Goal: Task Accomplishment & Management: Manage account settings

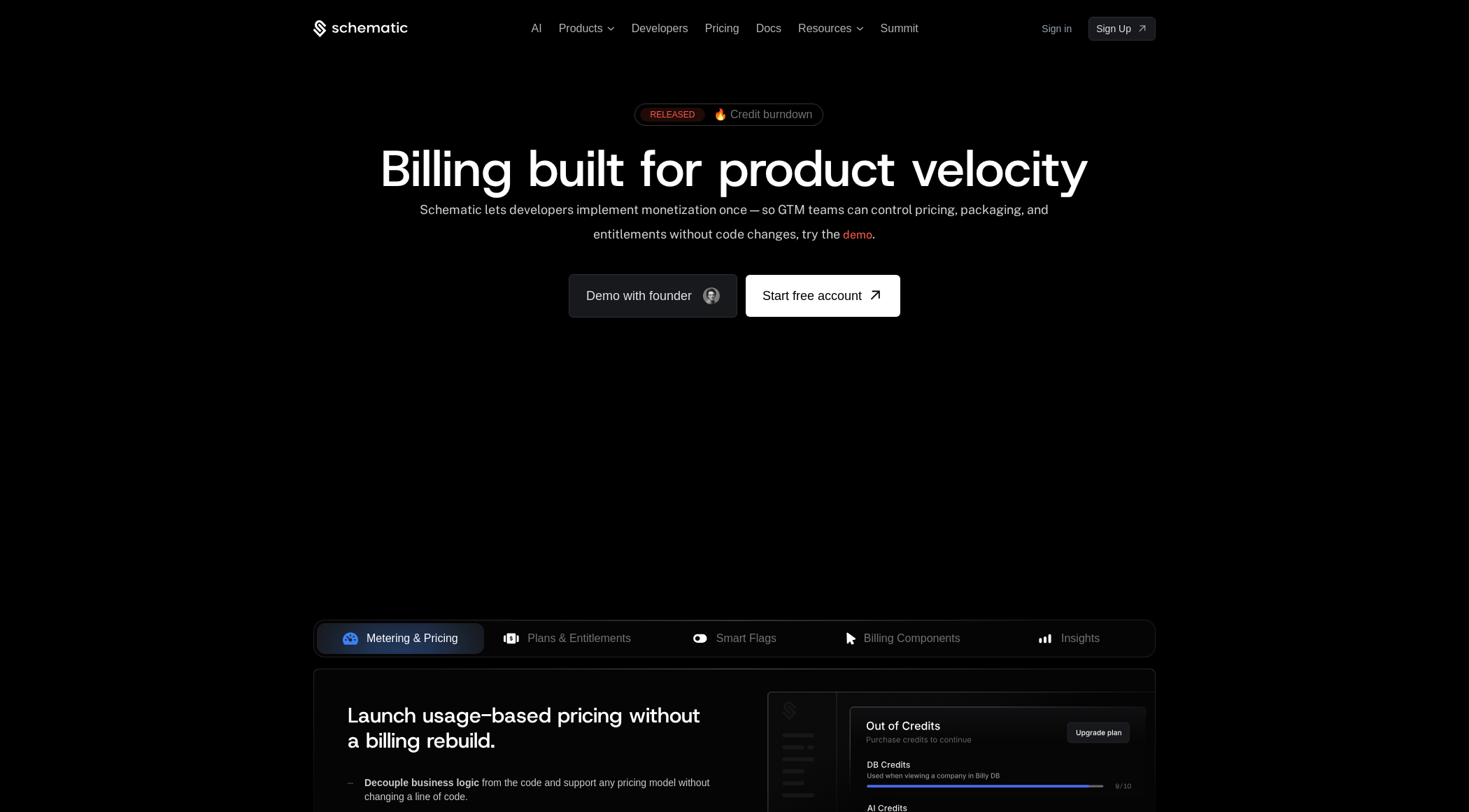
click at [1066, 22] on link "Sign in" at bounding box center [1057, 29] width 30 height 22
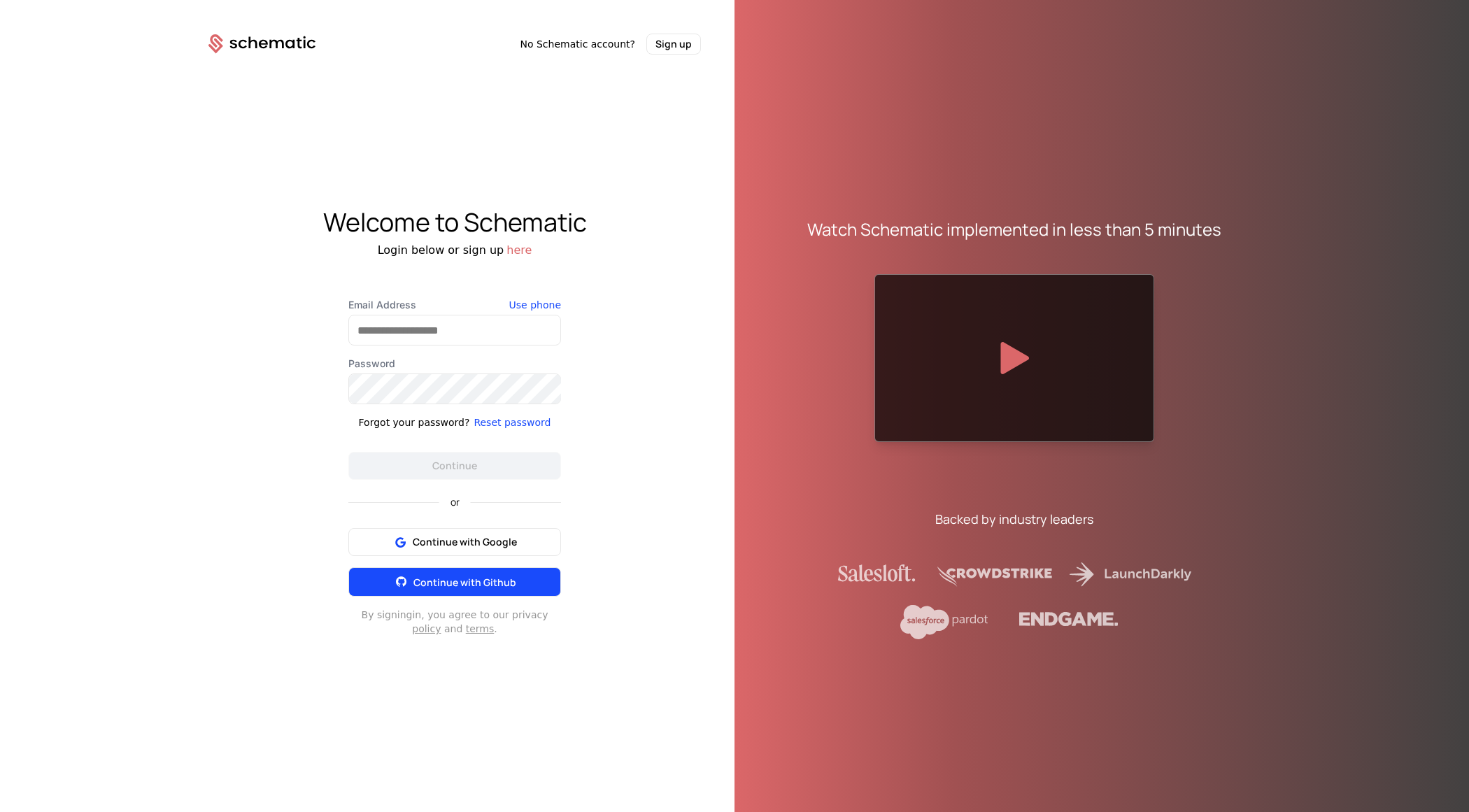
click at [451, 567] on button "Continue with Github" at bounding box center [454, 582] width 213 height 29
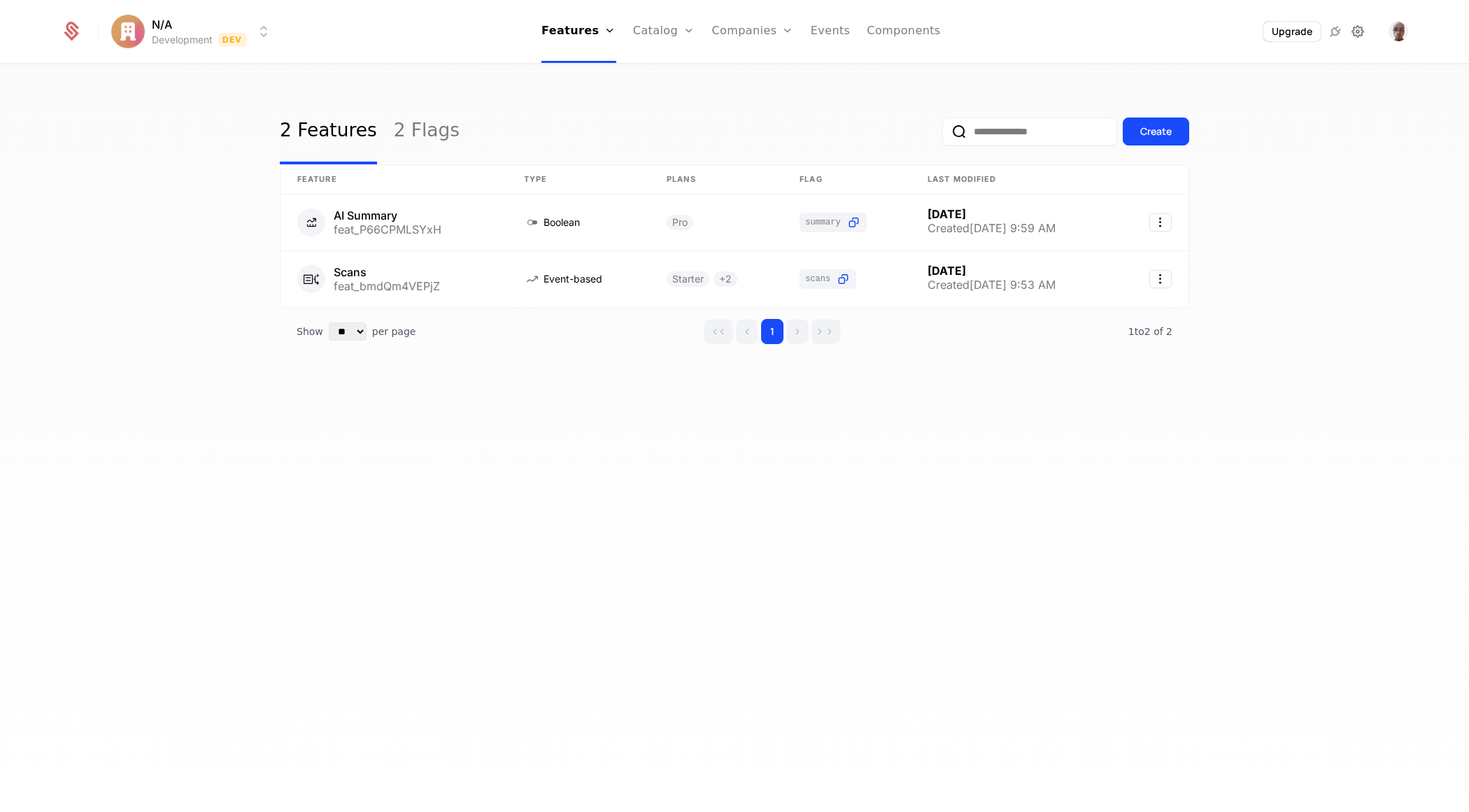
click at [1357, 37] on icon at bounding box center [1357, 31] width 17 height 17
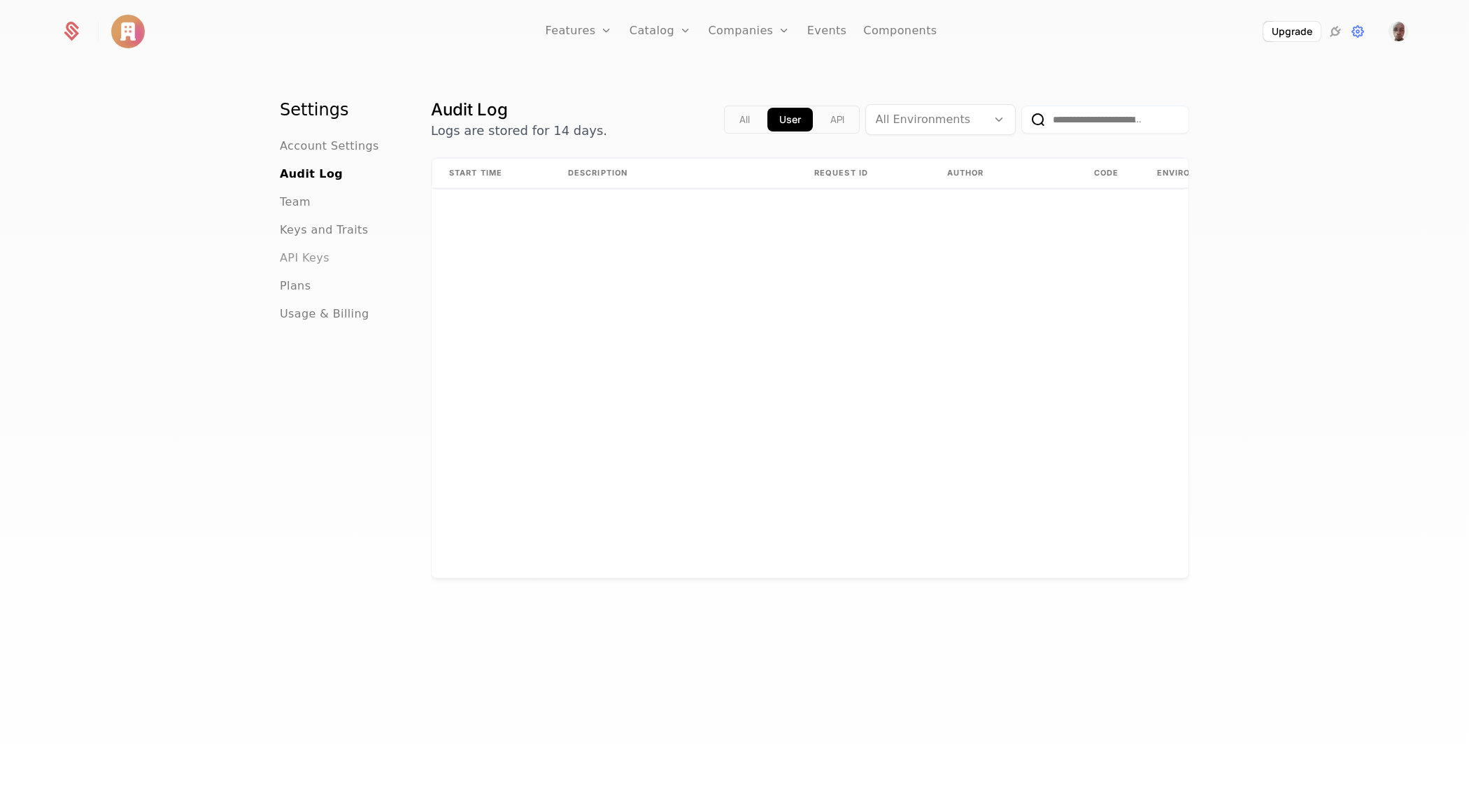
click at [312, 253] on span "API Keys" at bounding box center [304, 257] width 49 height 17
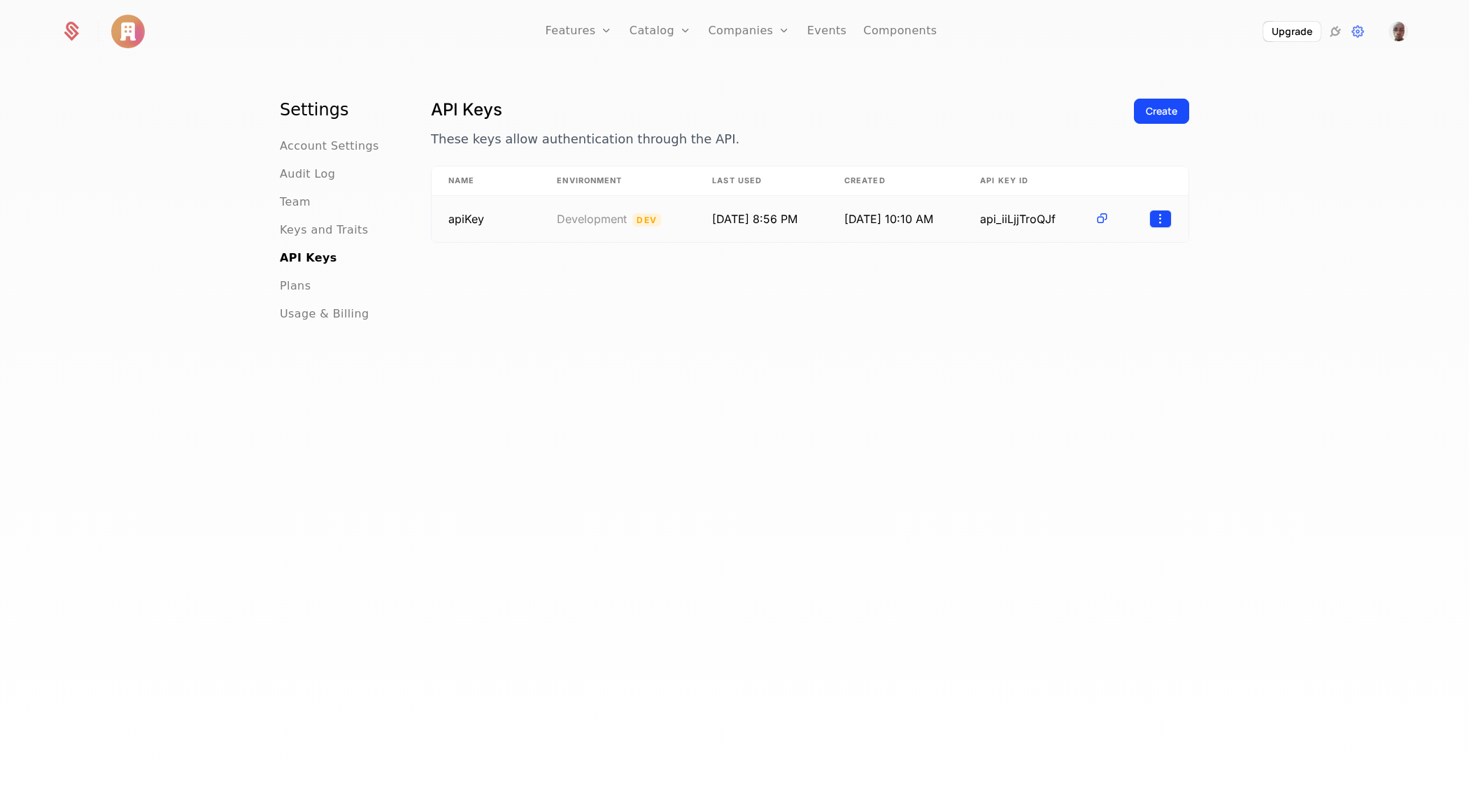
click at [1154, 222] on html "Features Features Flags Catalog Plans Add Ons Credits Configuration Companies C…" at bounding box center [734, 406] width 1469 height 812
click at [1108, 247] on div "Edit" at bounding box center [1102, 253] width 106 height 20
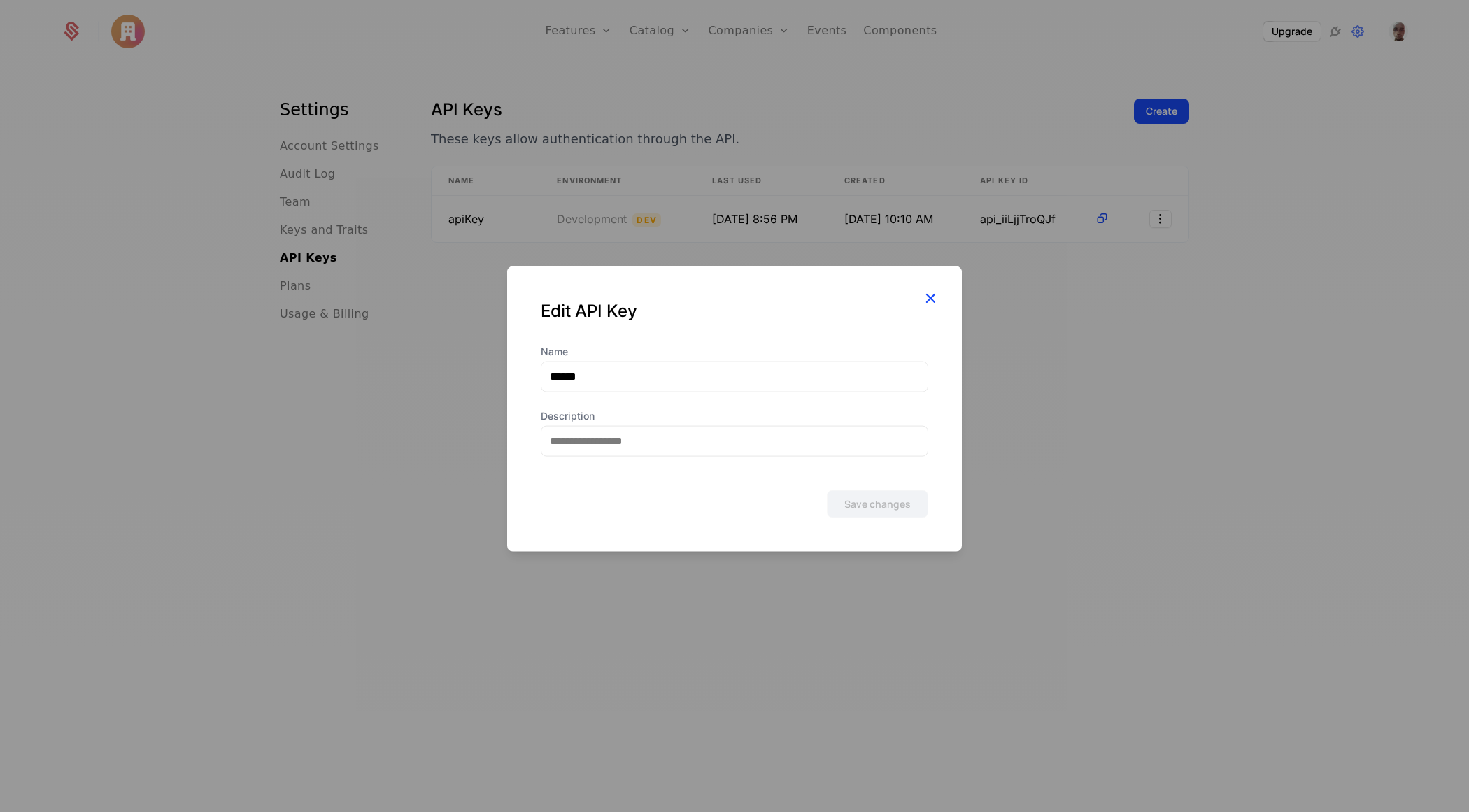
click at [925, 292] on icon "button" at bounding box center [930, 297] width 18 height 18
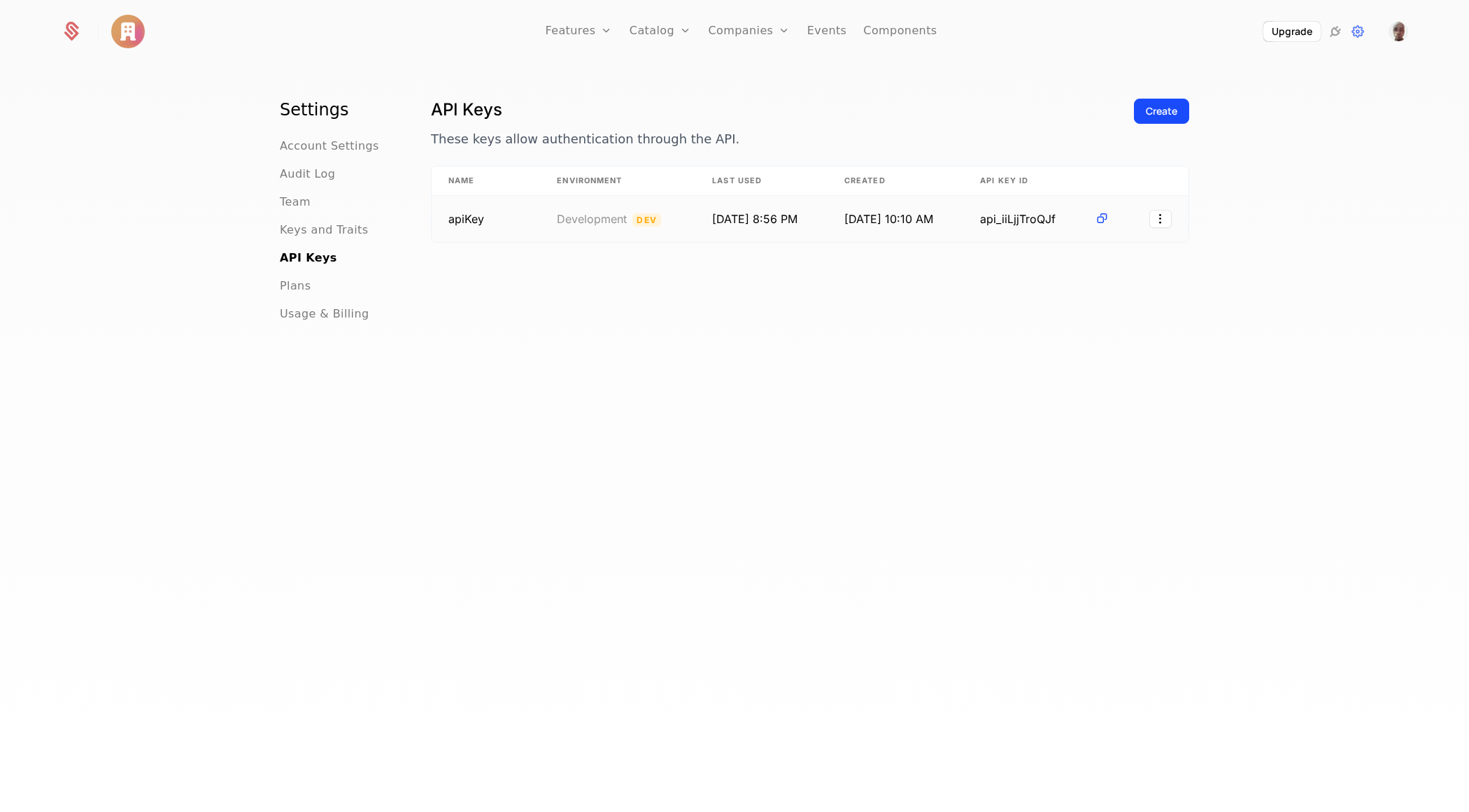
click at [704, 240] on td "9/13/25, 8:56 PM" at bounding box center [761, 219] width 132 height 46
click at [720, 218] on td "9/13/25, 8:56 PM" at bounding box center [761, 219] width 132 height 46
click at [1035, 219] on span "api_iiLjjTroQJf" at bounding box center [1035, 218] width 109 height 17
click at [1168, 106] on div "Create" at bounding box center [1161, 112] width 31 height 14
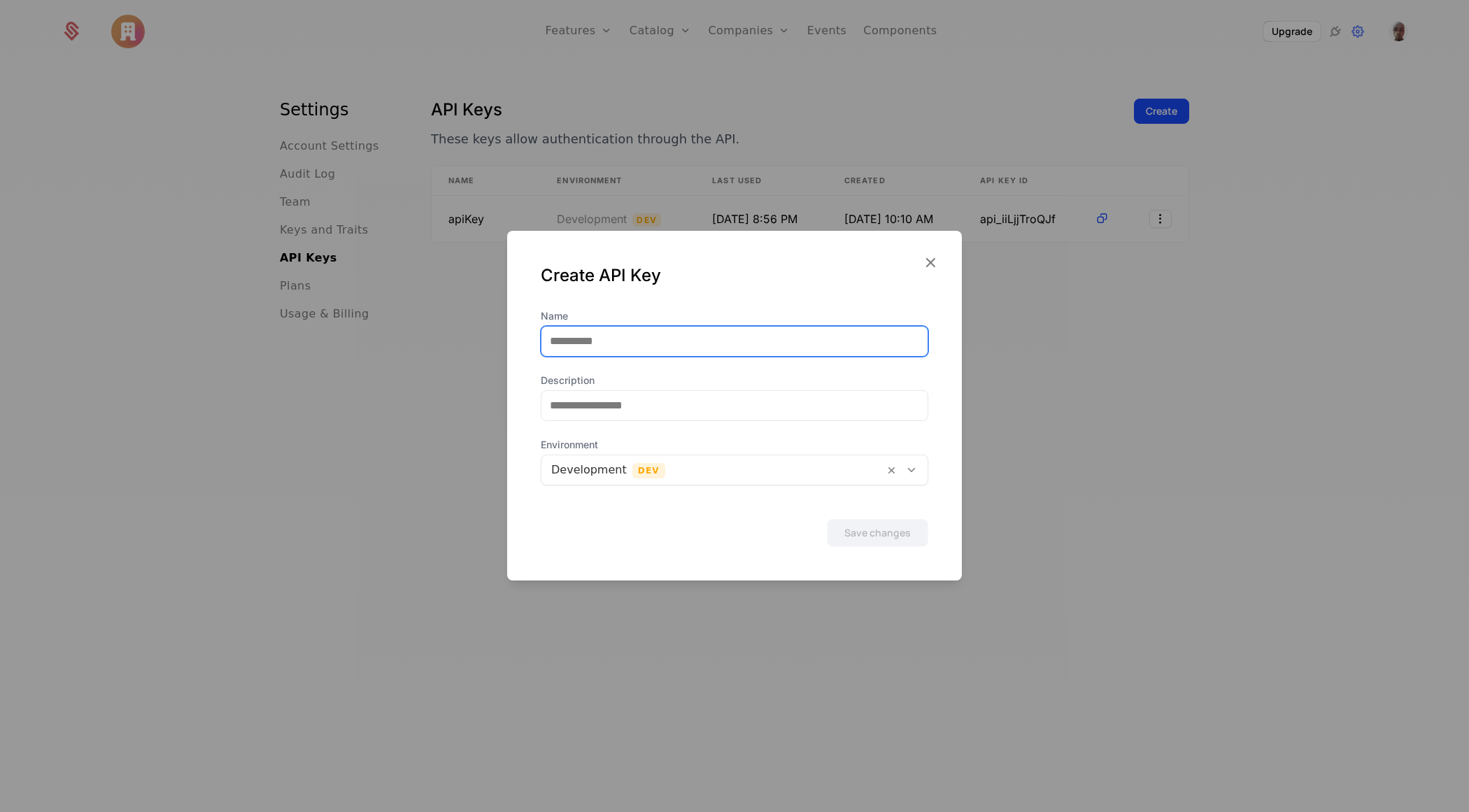
click at [689, 343] on input "Name" at bounding box center [734, 341] width 386 height 29
type input "*******"
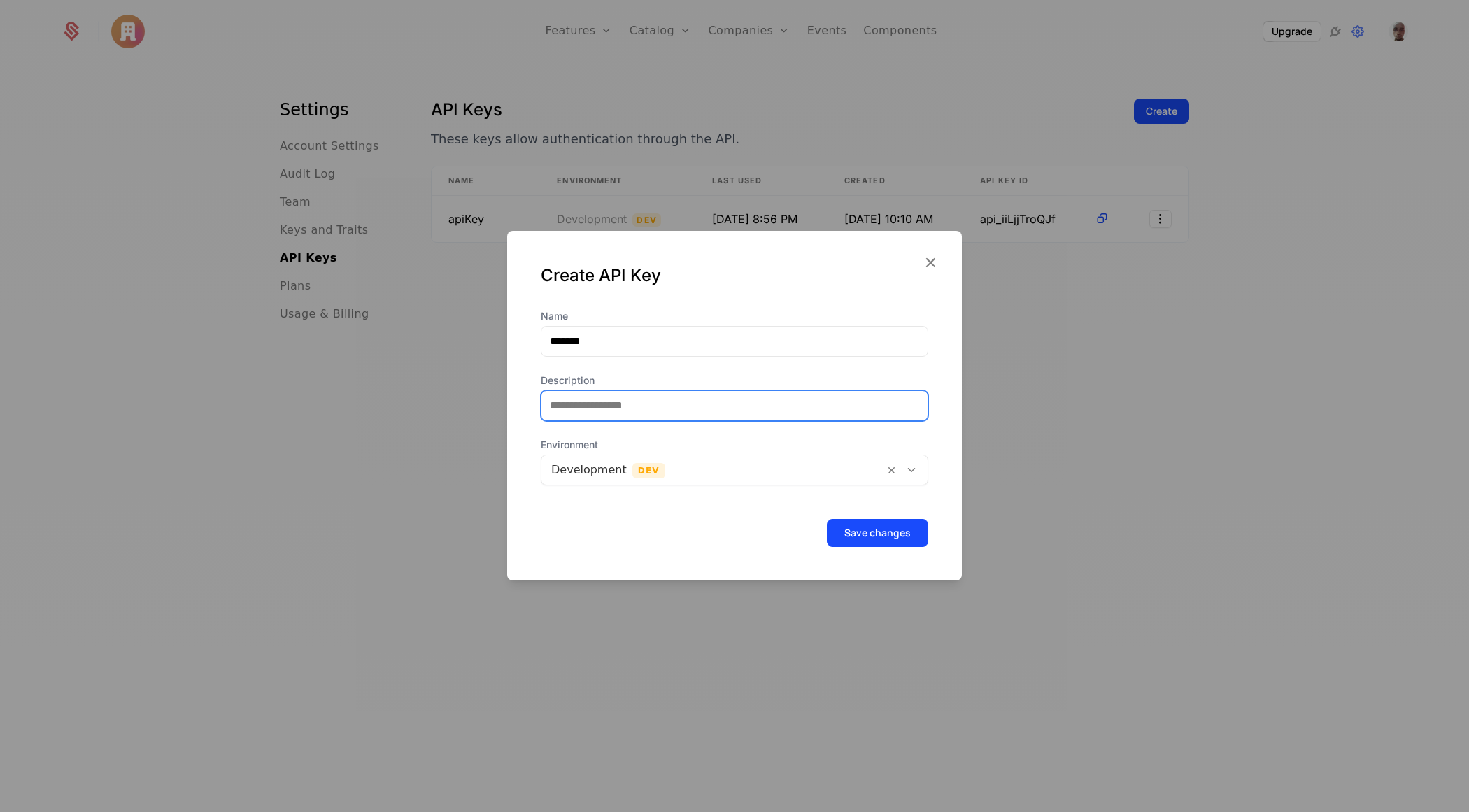
click at [673, 410] on input "Description" at bounding box center [734, 406] width 386 height 29
type input "*"
type input "**********"
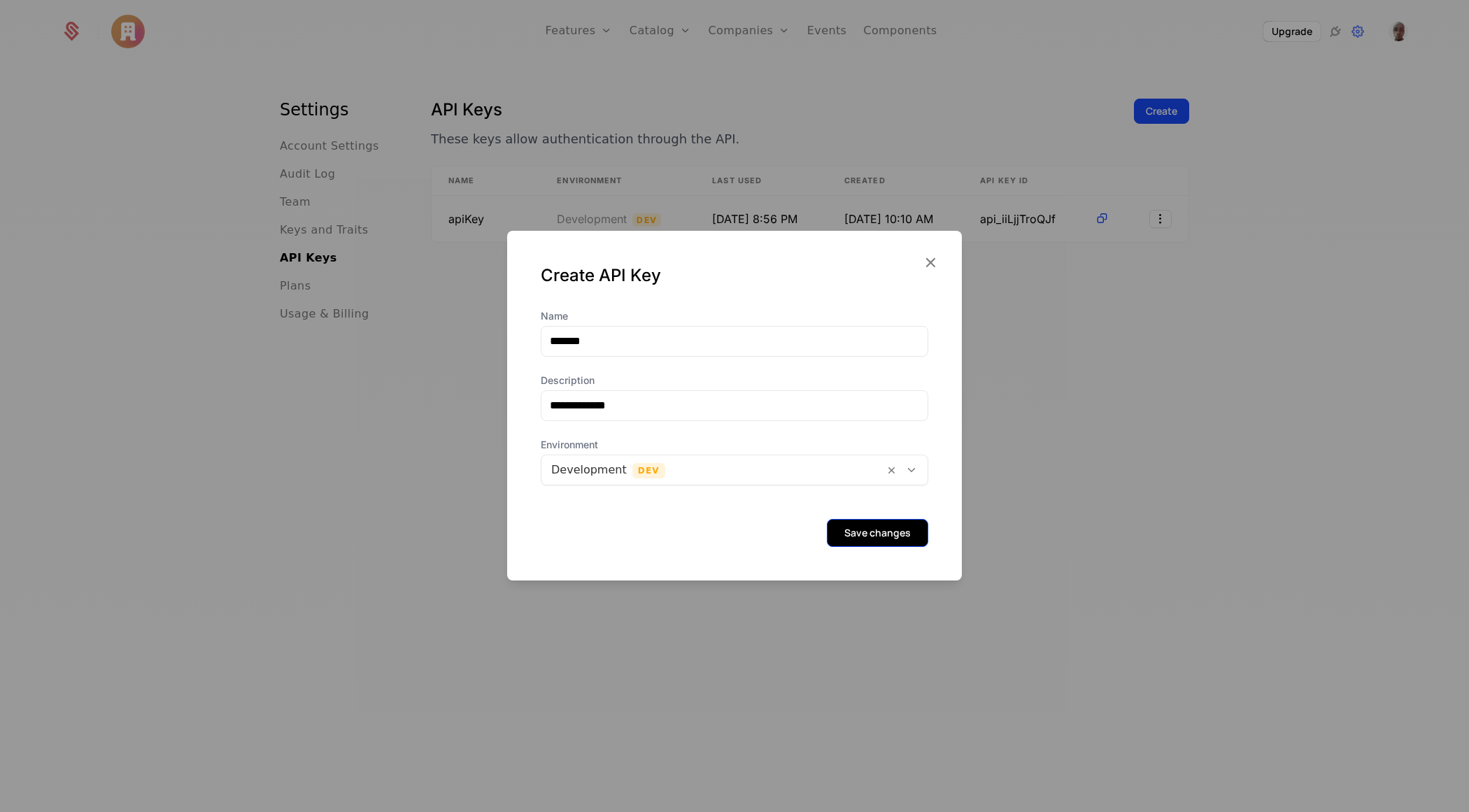
click at [862, 545] on button "Save changes" at bounding box center [877, 532] width 101 height 28
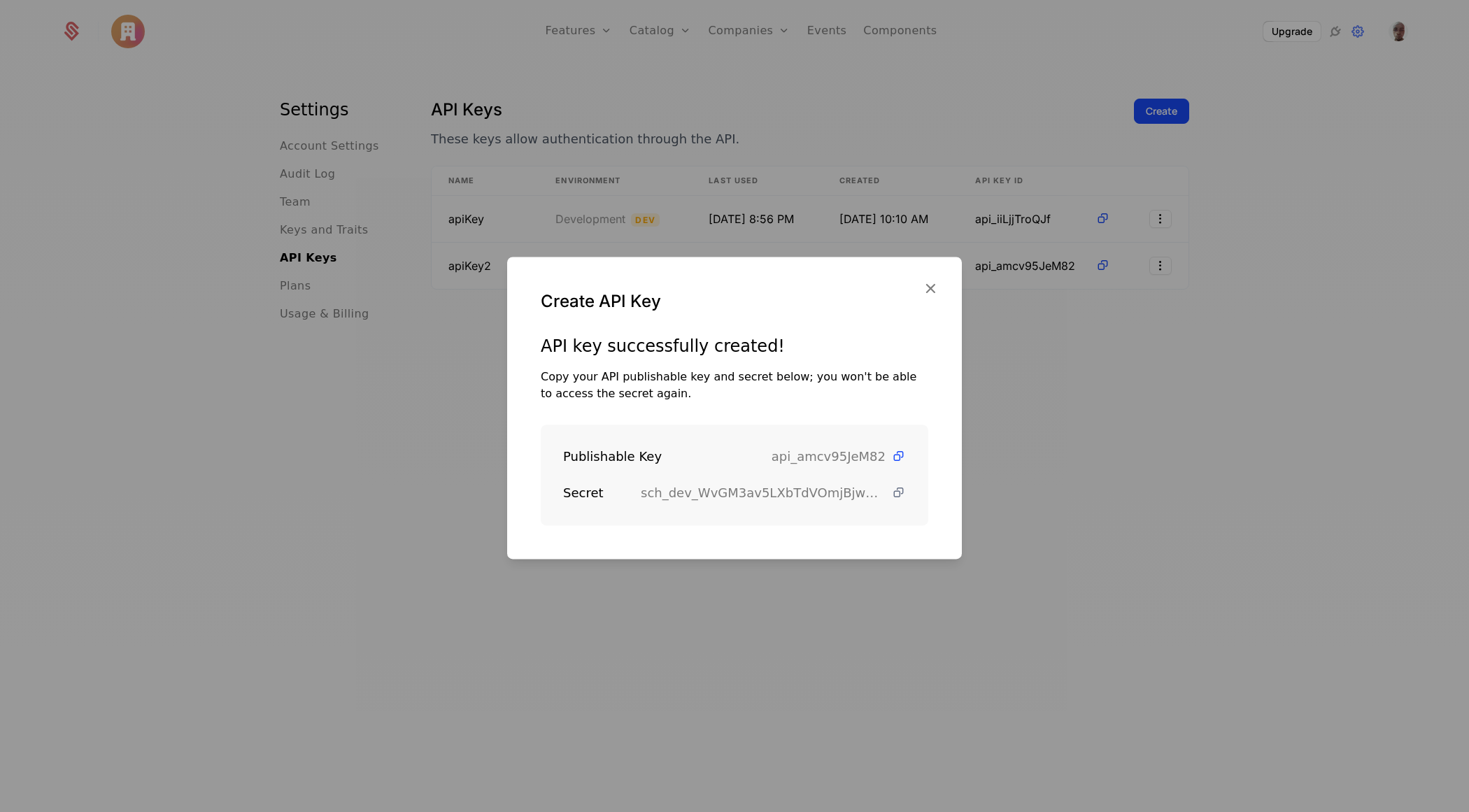
click at [905, 495] on icon at bounding box center [898, 492] width 14 height 14
click at [901, 454] on icon at bounding box center [898, 456] width 14 height 14
click at [928, 281] on icon "button" at bounding box center [930, 288] width 18 height 18
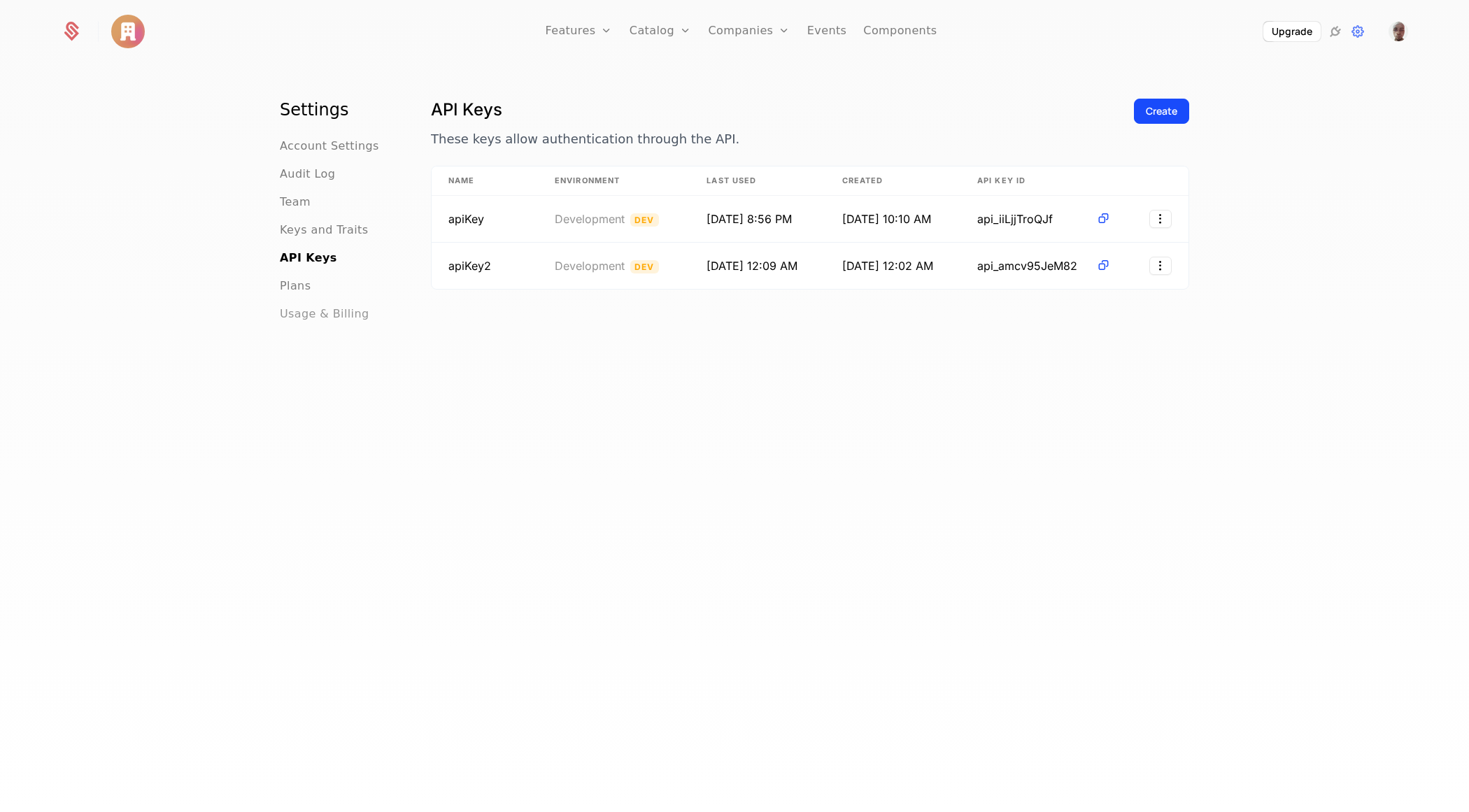
click at [338, 310] on span "Usage & Billing" at bounding box center [324, 314] width 89 height 17
